Goal: Find specific page/section: Find specific page/section

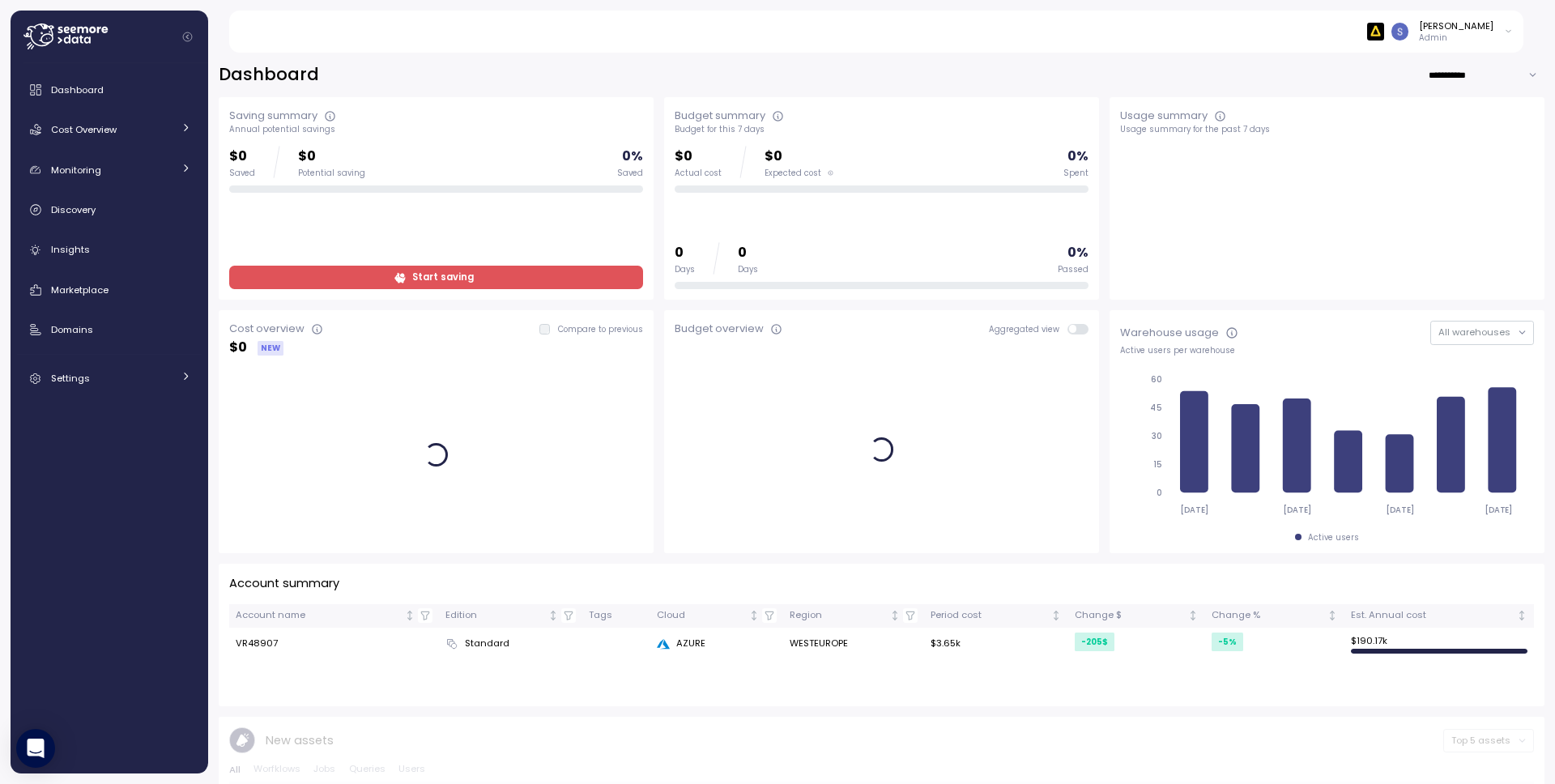
scroll to position [3, 0]
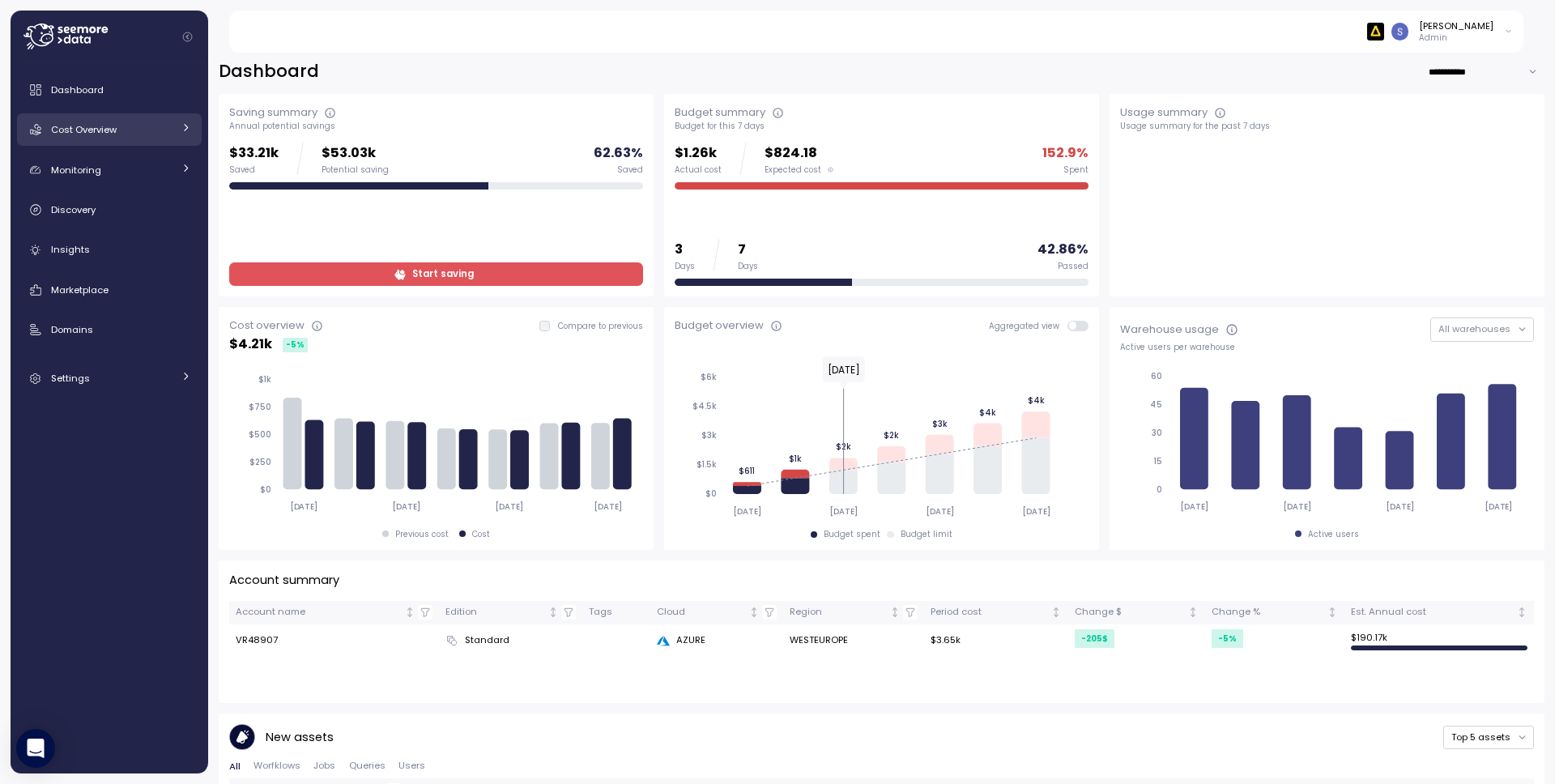
click at [133, 138] on link "Cost Overview" at bounding box center [109, 129] width 184 height 32
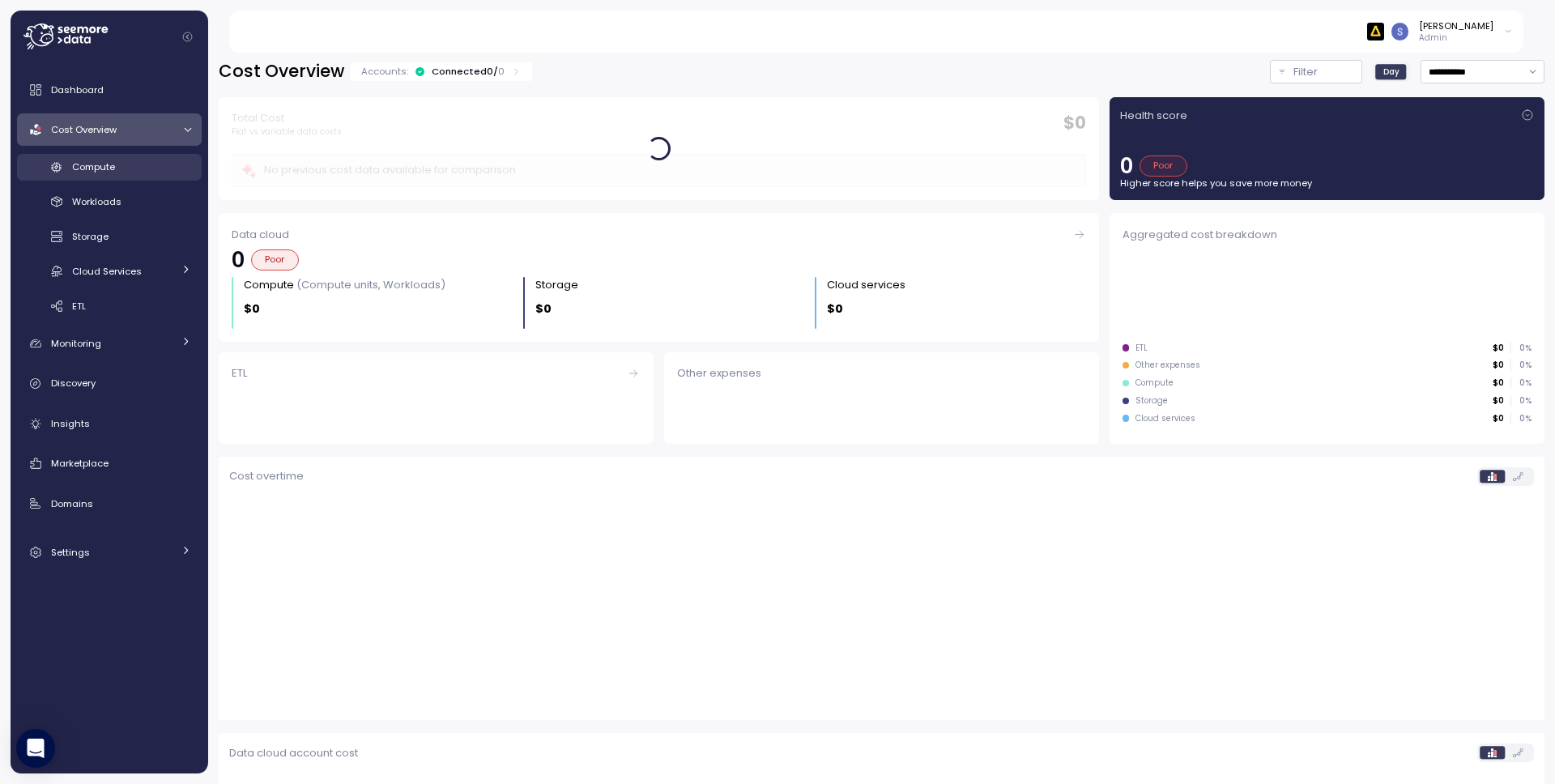
click at [124, 169] on div "Compute" at bounding box center [132, 167] width 119 height 16
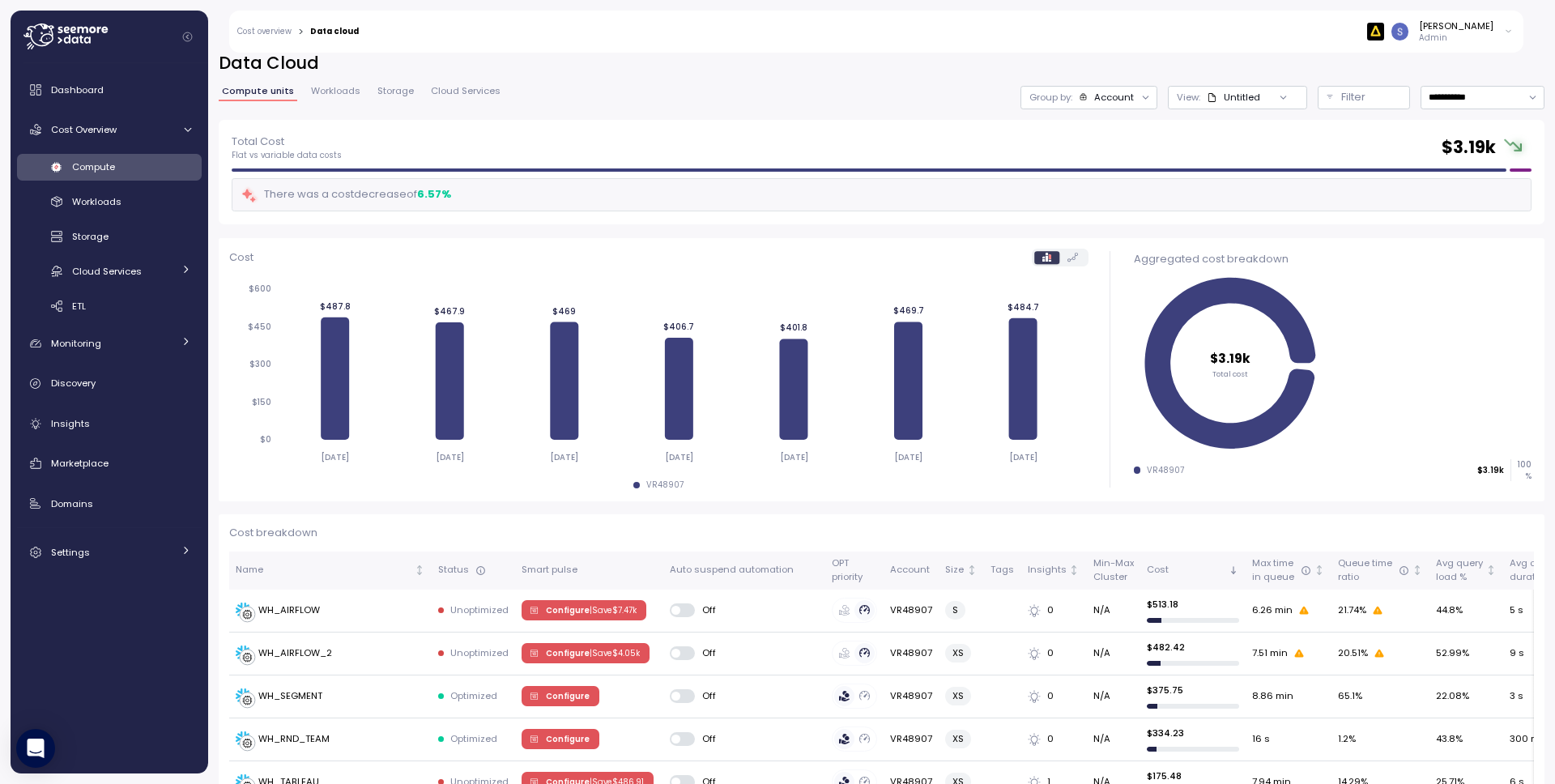
scroll to position [38, 0]
